Goal: Information Seeking & Learning: Learn about a topic

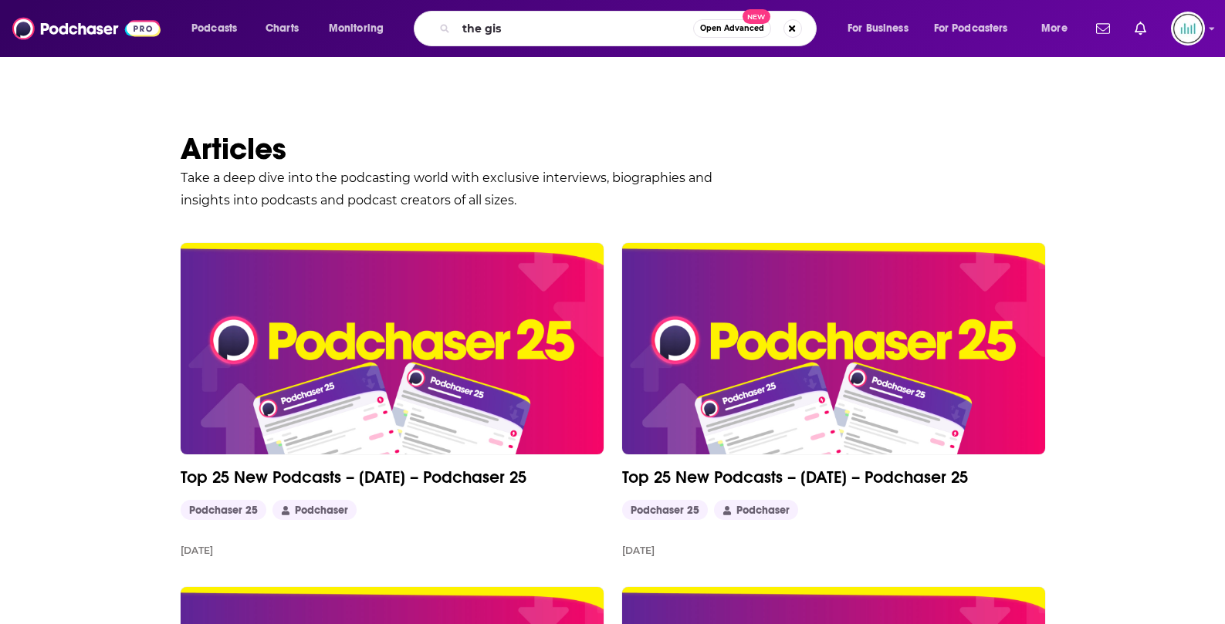
type input "the gist"
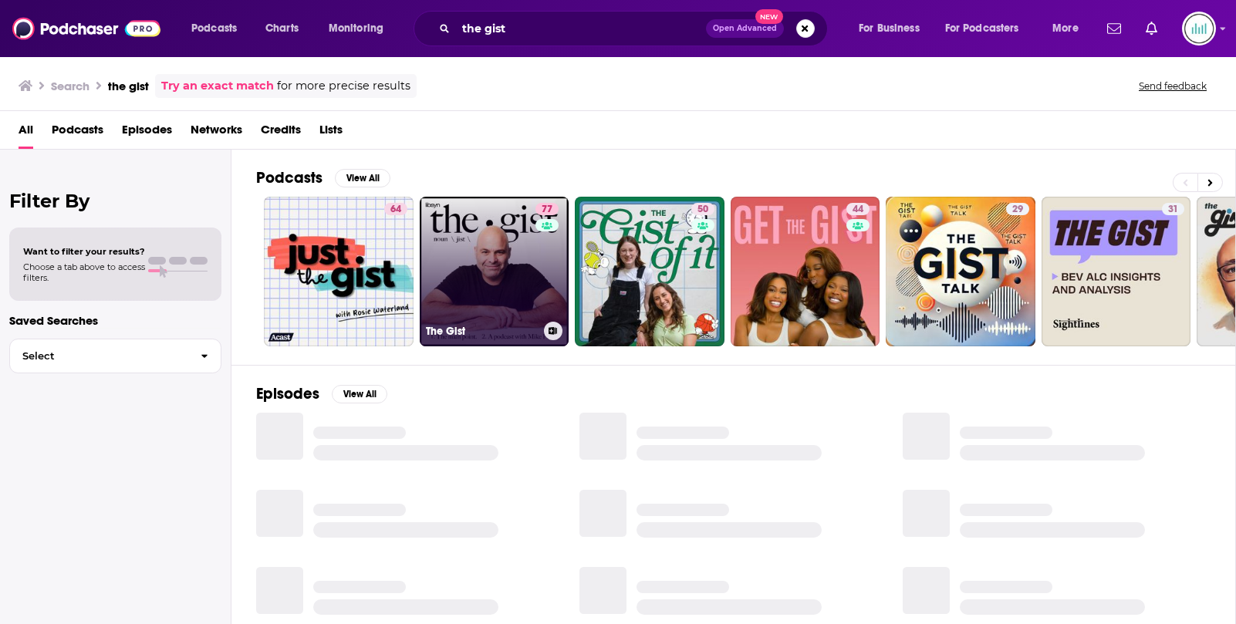
click at [485, 292] on link "77 The Gist" at bounding box center [495, 272] width 150 height 150
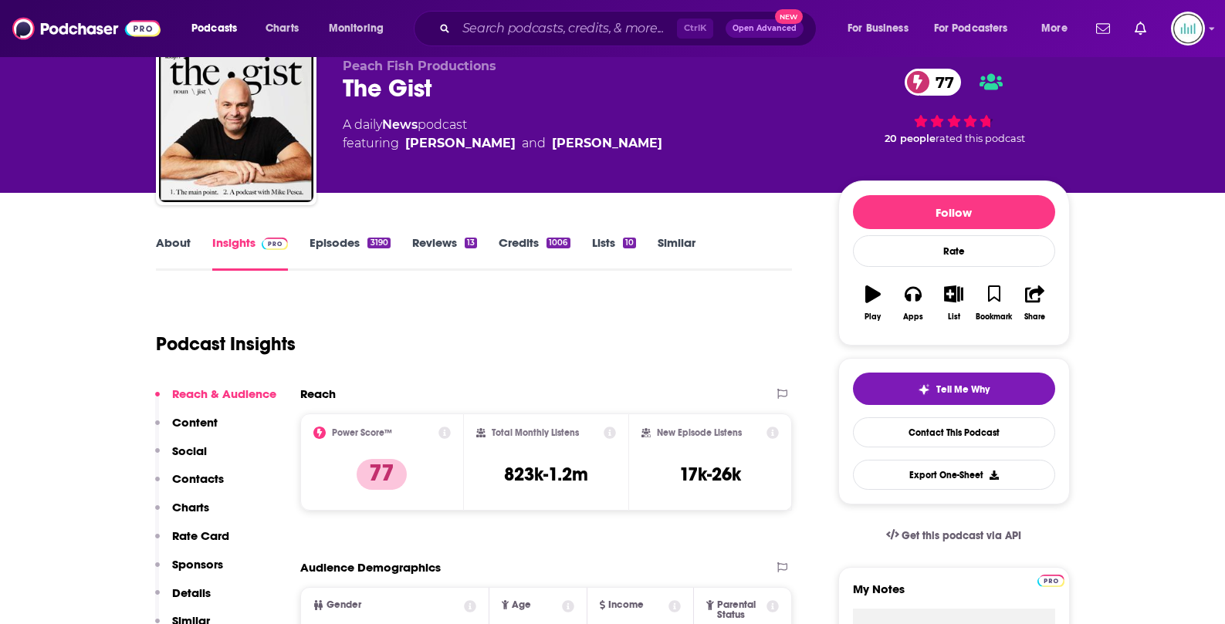
scroll to position [77, 0]
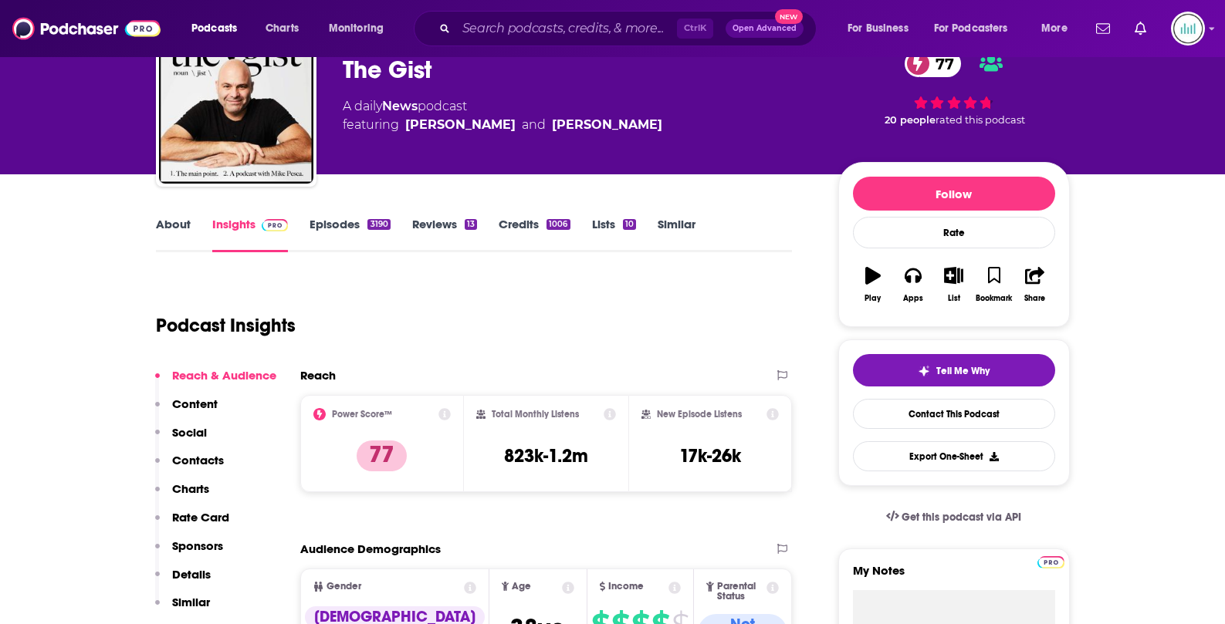
click at [606, 414] on icon at bounding box center [610, 414] width 12 height 12
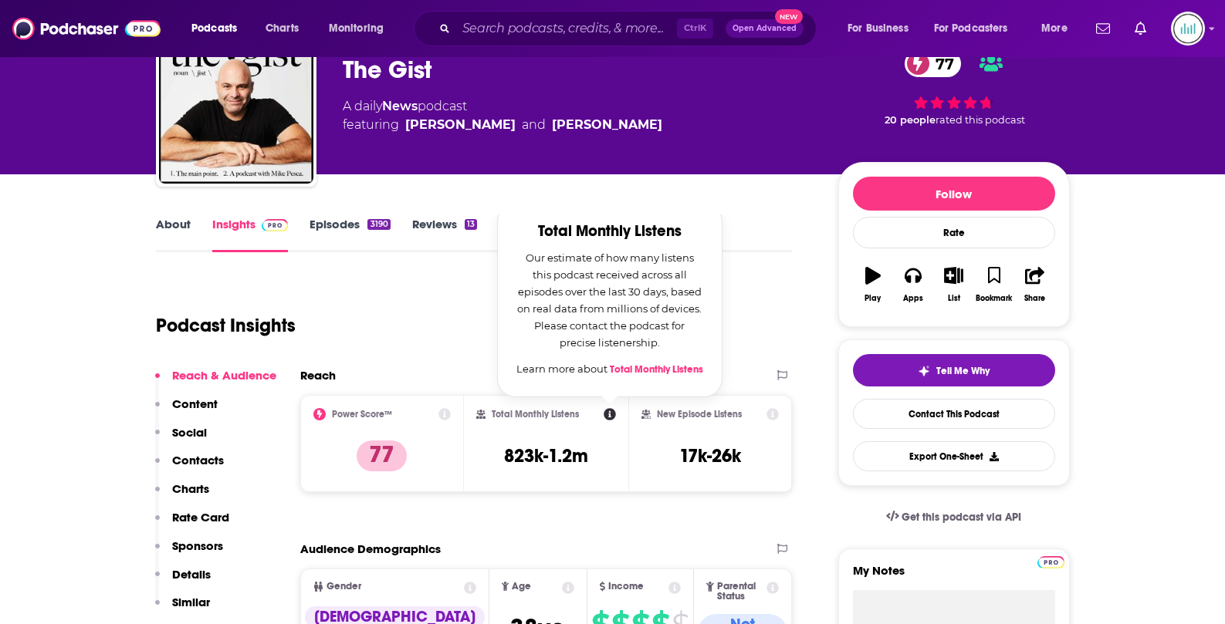
click at [637, 370] on link "Total Monthly Listens" at bounding box center [656, 370] width 93 height 12
